Goal: Register for event/course

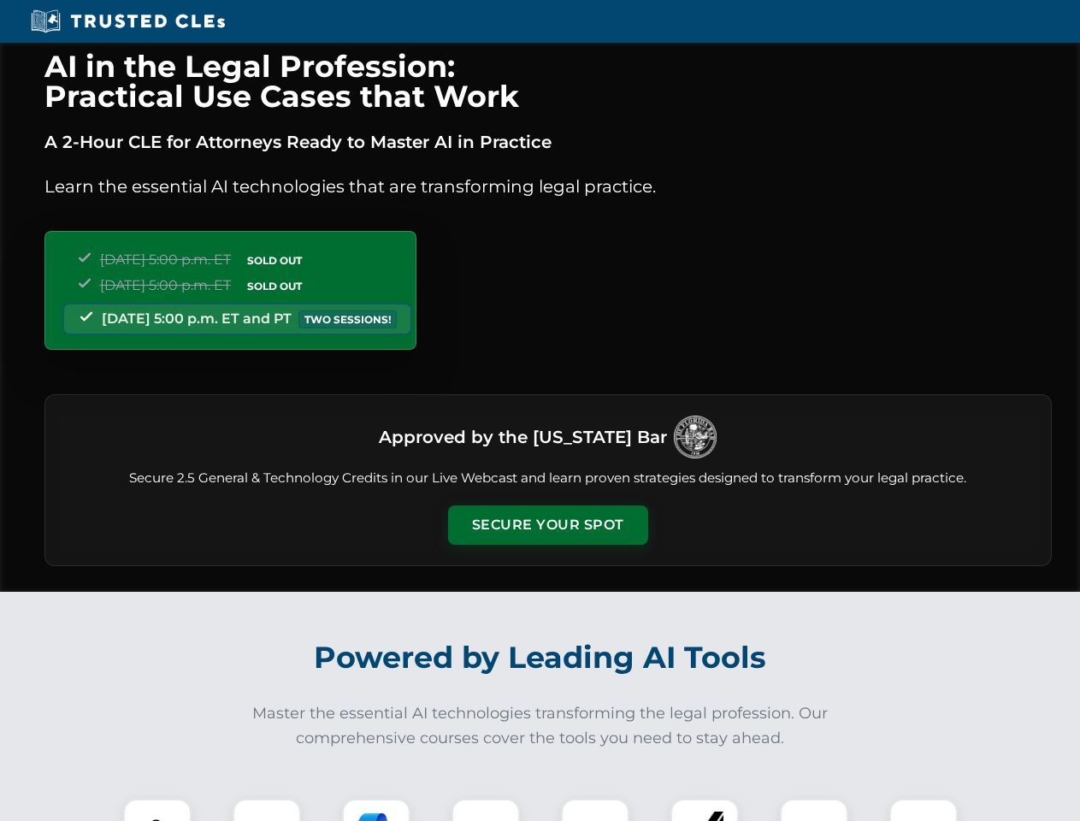
click at [547, 525] on button "Secure Your Spot" at bounding box center [548, 524] width 200 height 39
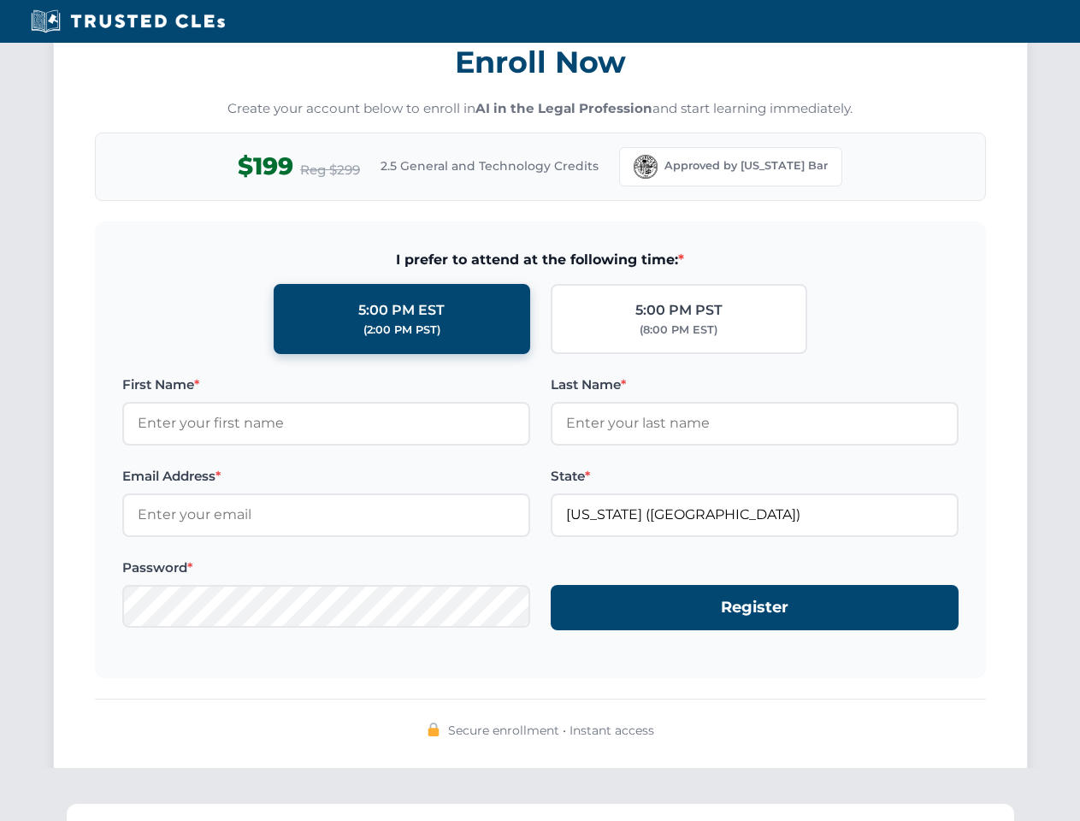
scroll to position [1679, 0]
